Goal: Find specific page/section: Find specific page/section

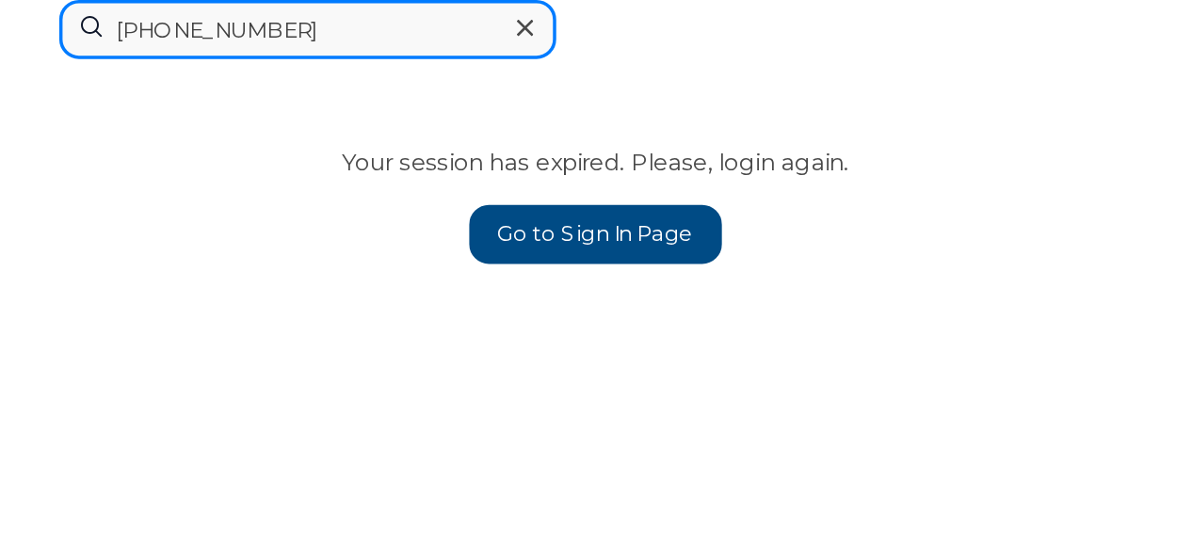
scroll to position [1013, 0]
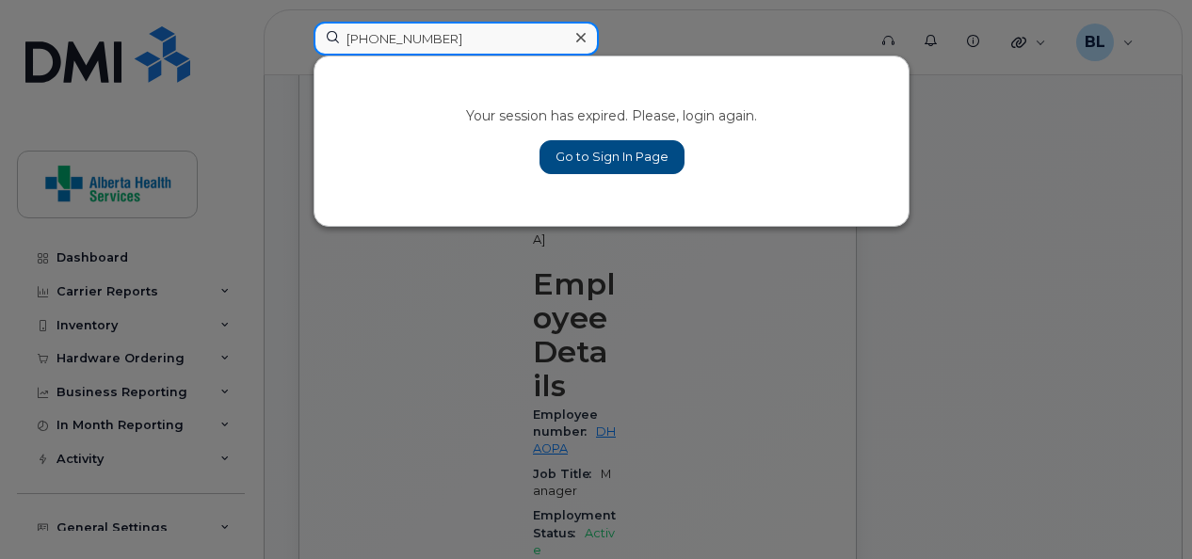
drag, startPoint x: 503, startPoint y: 47, endPoint x: 217, endPoint y: 51, distance: 286.4
click at [299, 51] on div "[PHONE_NUMBER] Your session has expired. Please, login again. Go to Sign In Page" at bounding box center [584, 42] width 571 height 41
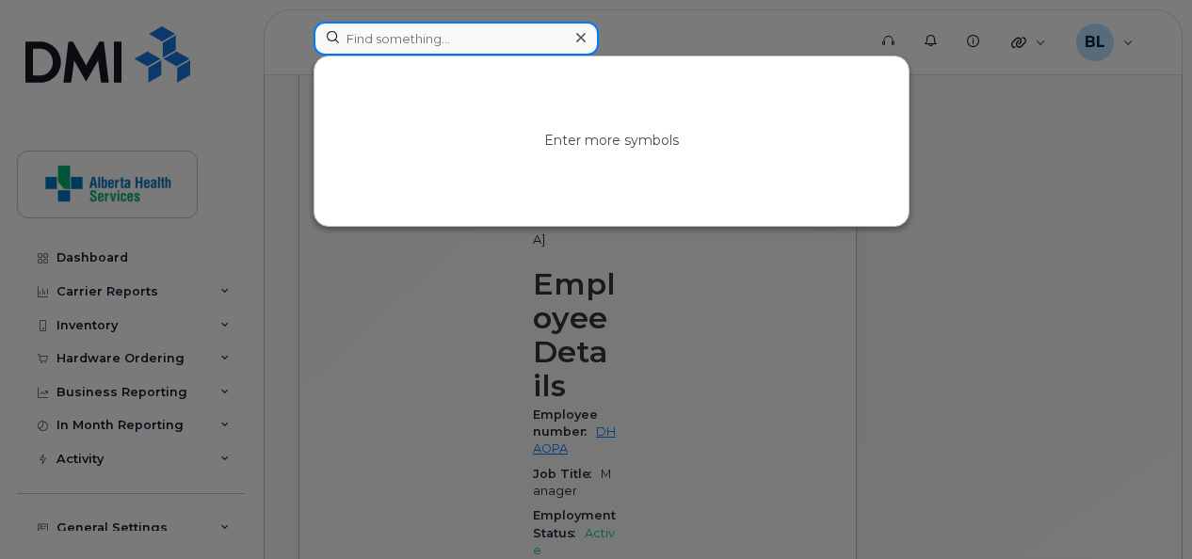
paste input "[PHONE_NUMBER]"
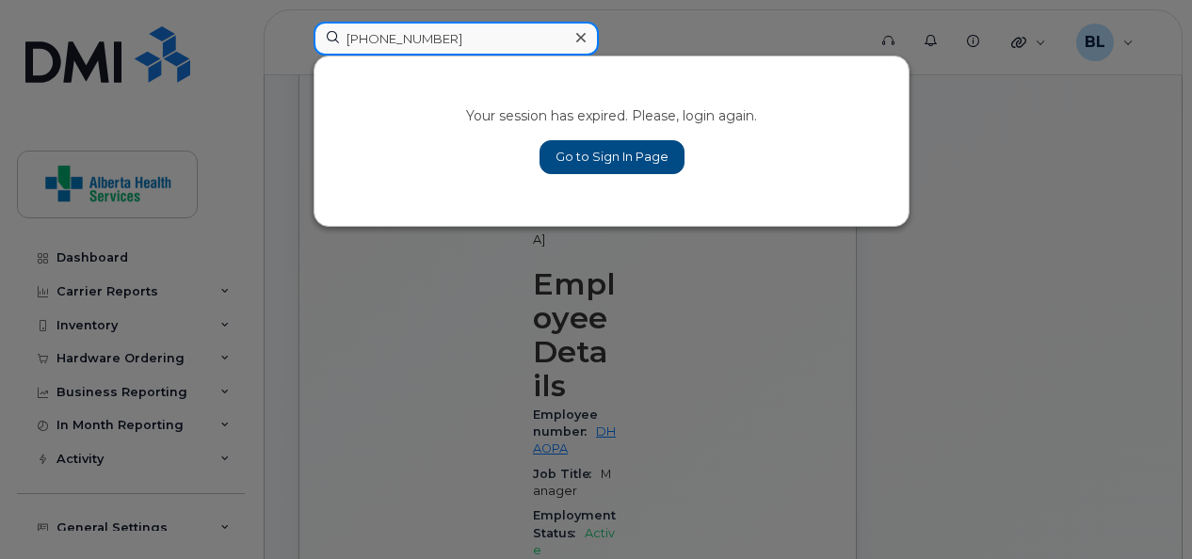
type input "[PHONE_NUMBER]"
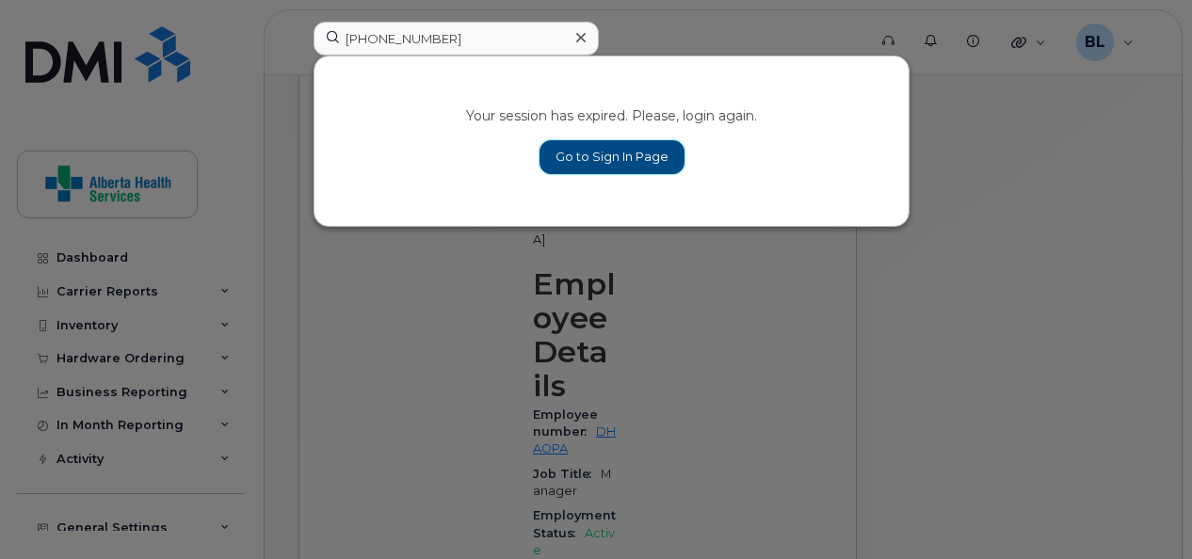
click at [637, 160] on link "Go to Sign In Page" at bounding box center [612, 157] width 145 height 34
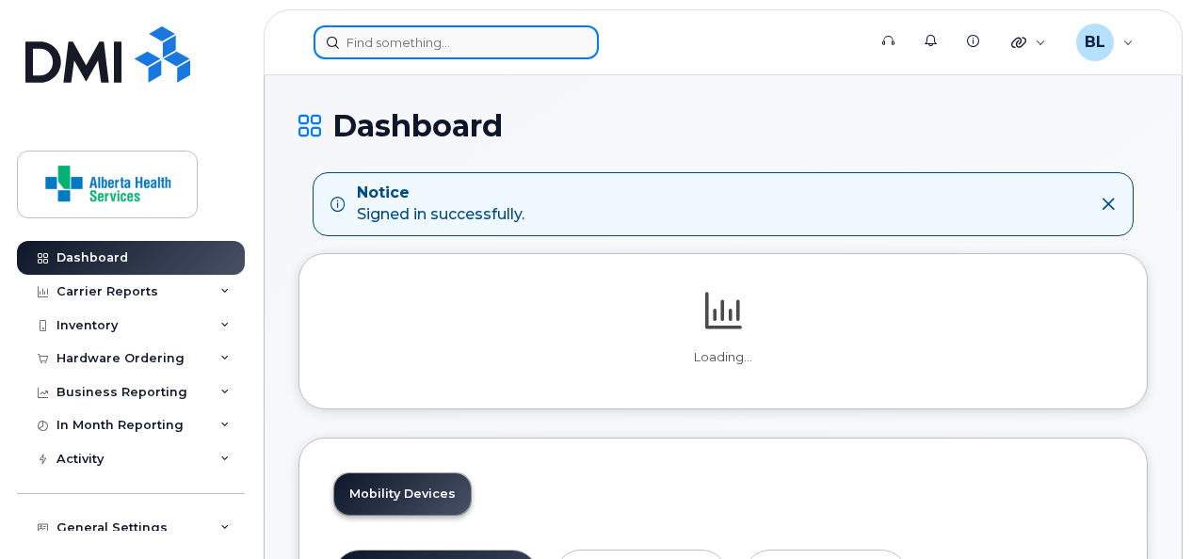
click at [445, 55] on input at bounding box center [456, 42] width 285 height 34
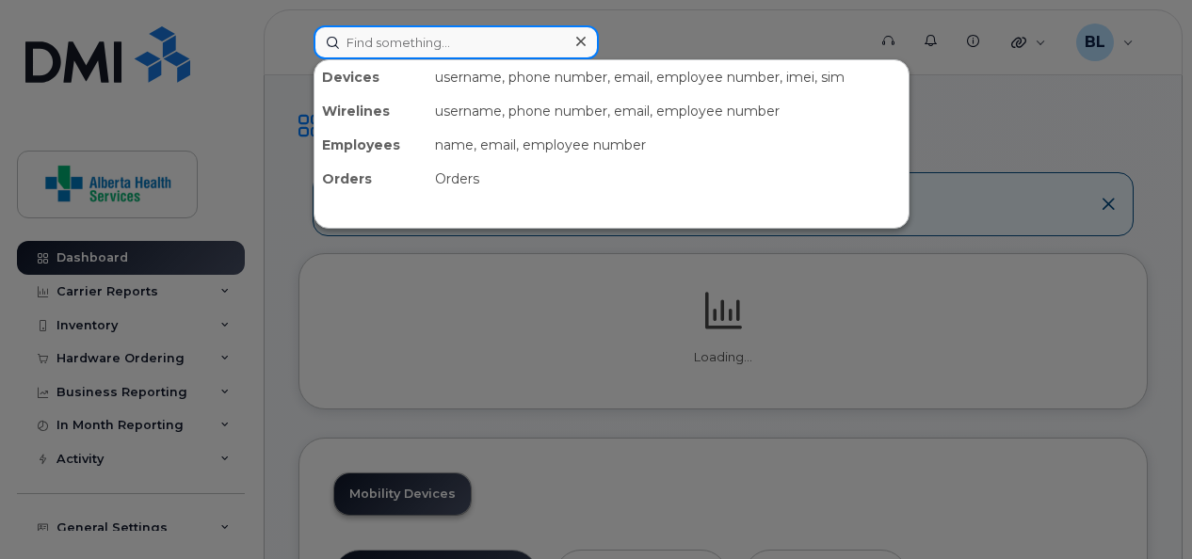
paste input "403-963-8267"
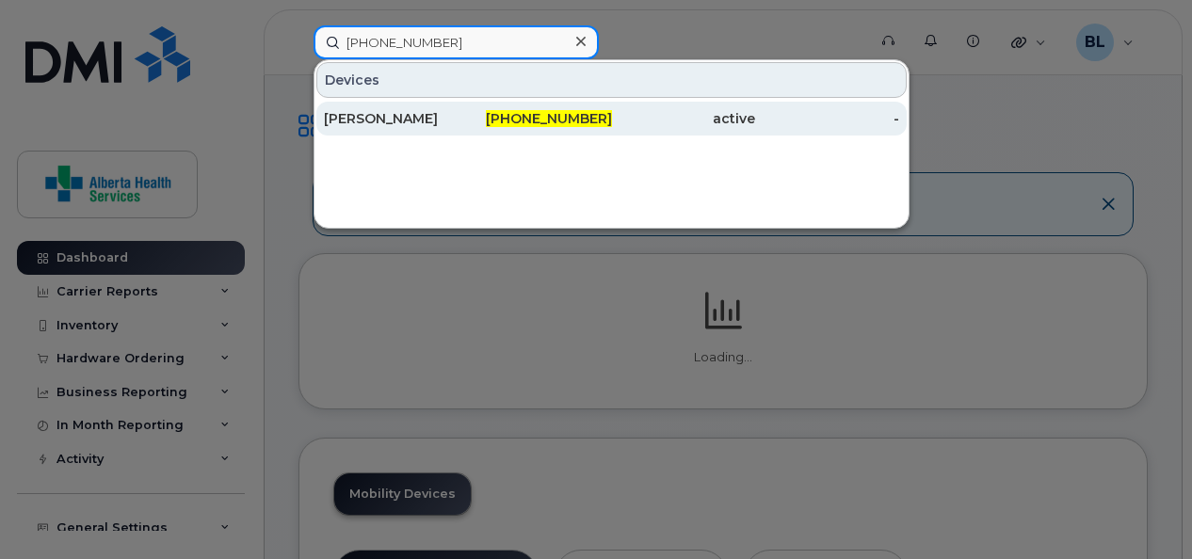
type input "[PHONE_NUMBER]"
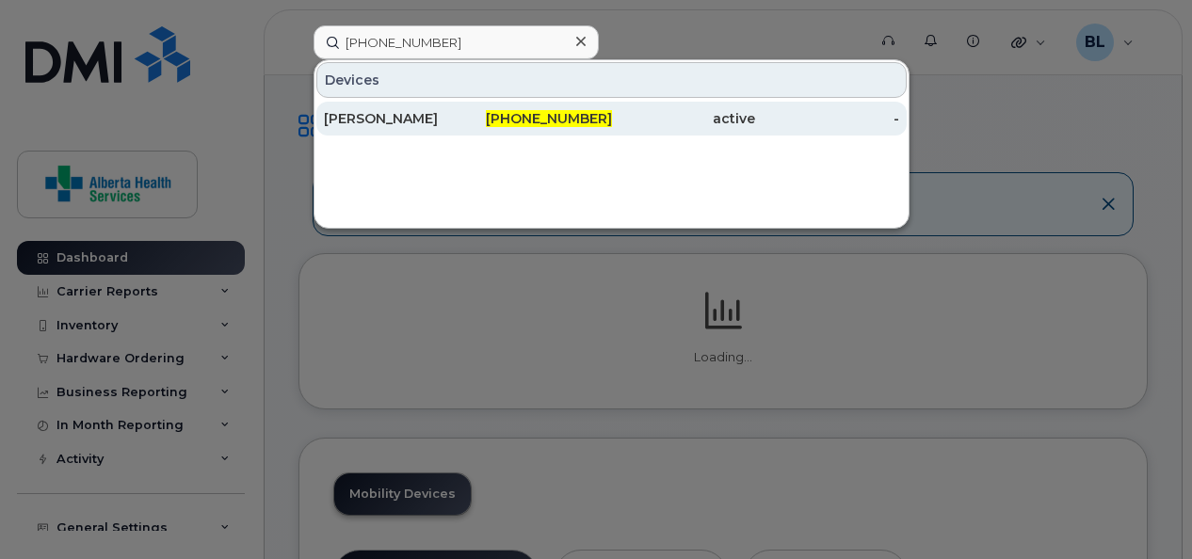
click at [355, 121] on div "Glenda Gaudet" at bounding box center [396, 118] width 144 height 19
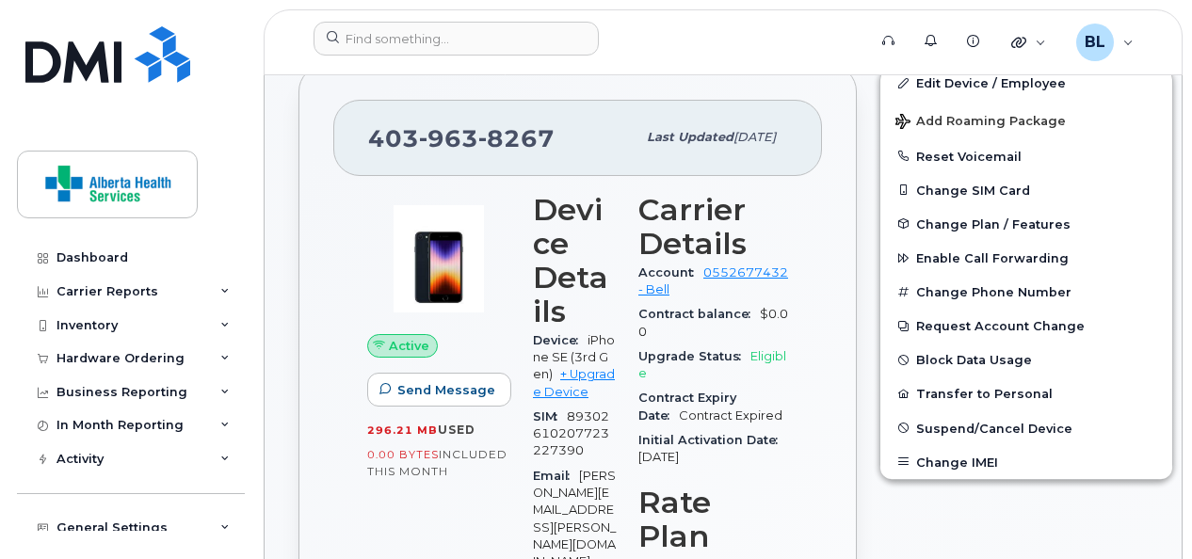
scroll to position [360, 0]
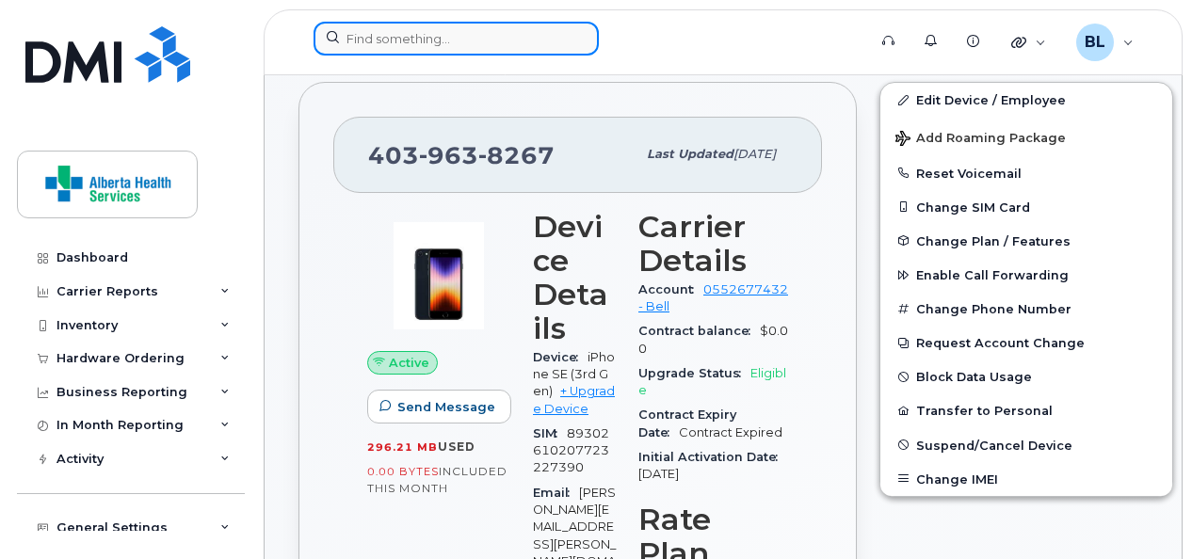
click at [496, 45] on input at bounding box center [456, 39] width 285 height 34
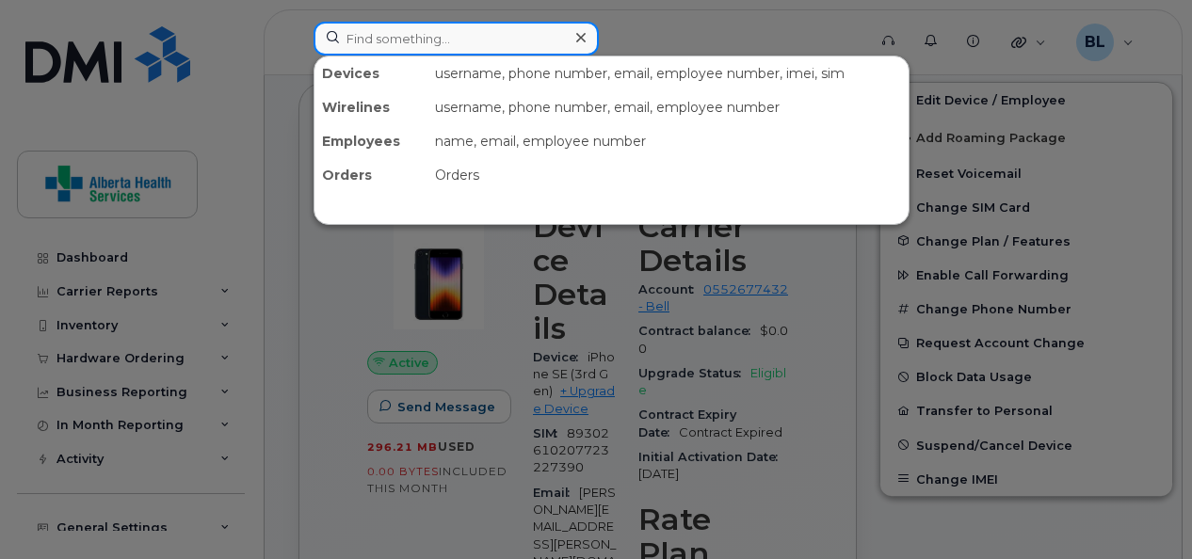
paste input "825-963-1462"
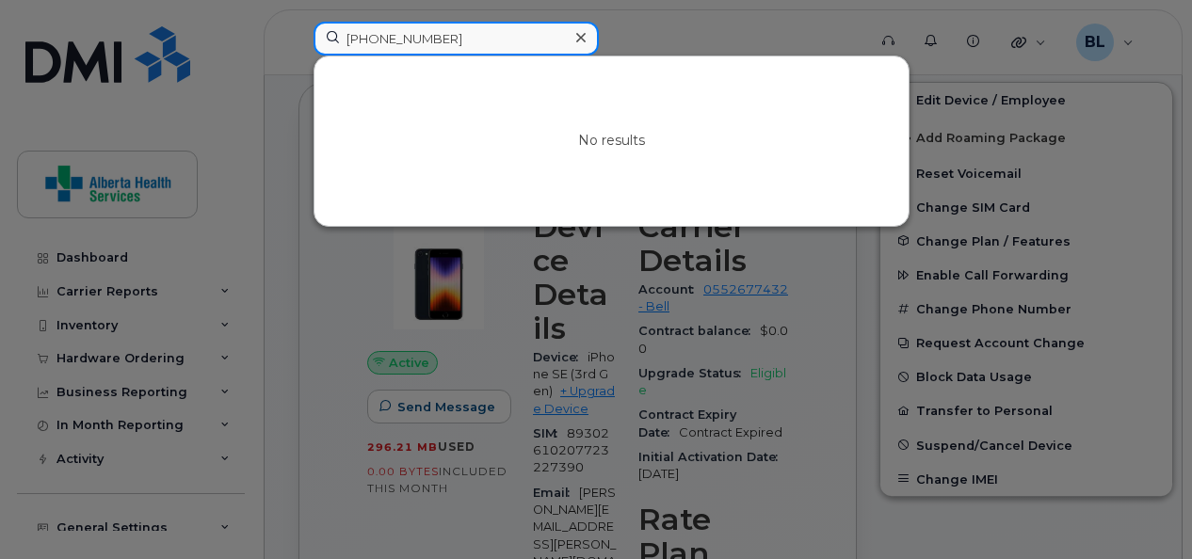
type input "825-963-1462"
